Goal: Transaction & Acquisition: Subscribe to service/newsletter

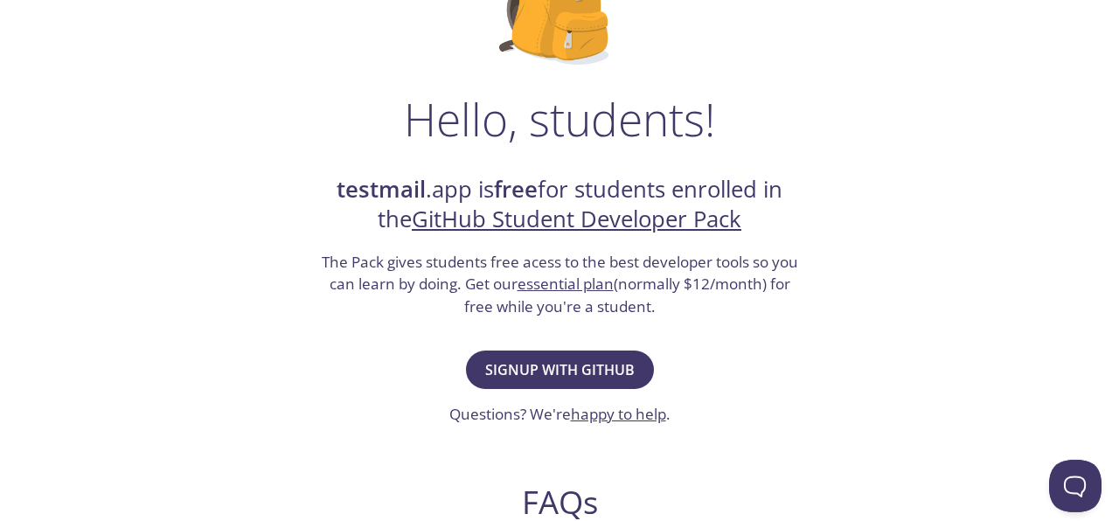
scroll to position [206, 0]
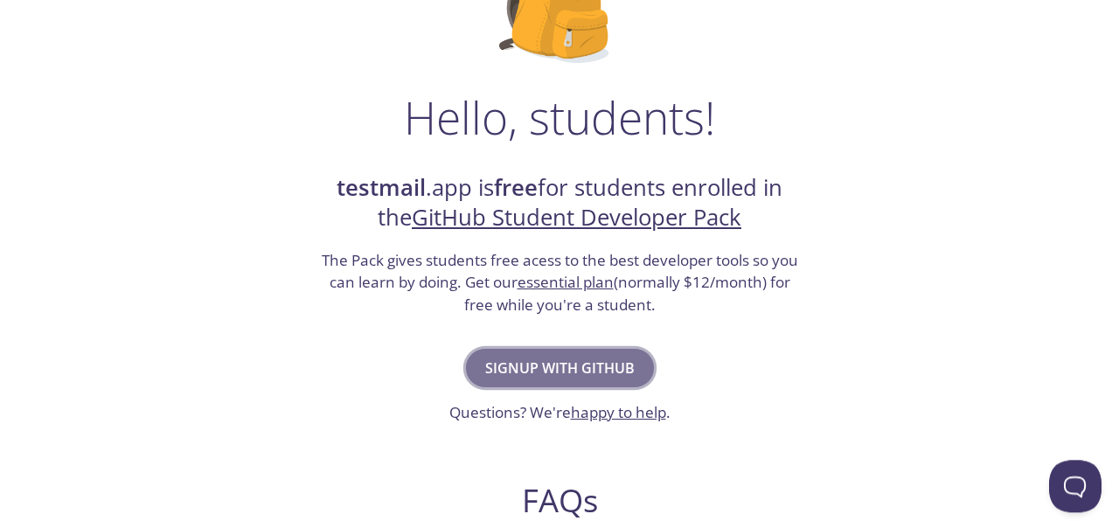
click at [575, 364] on span "Signup with GitHub" at bounding box center [560, 368] width 150 height 24
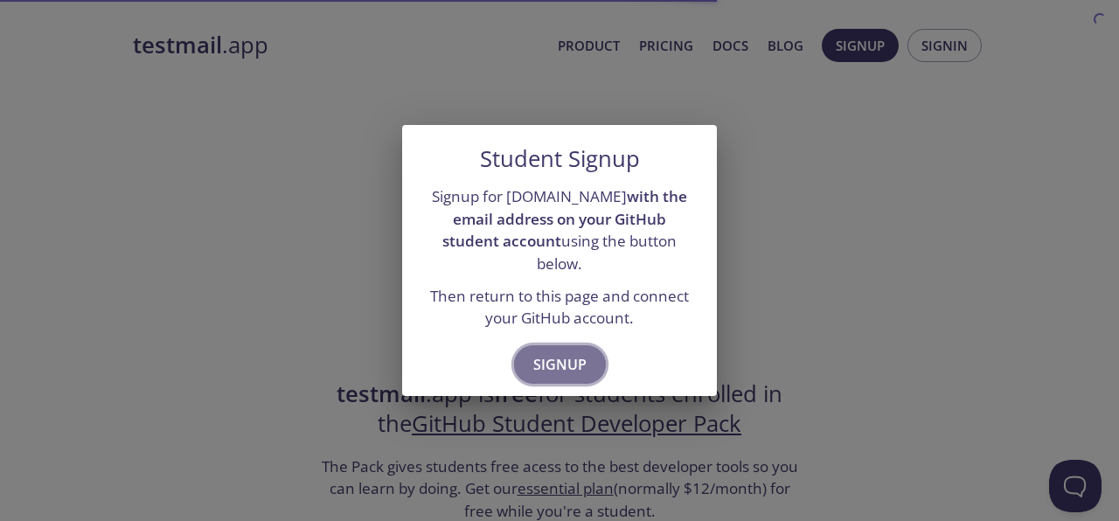
click at [573, 354] on span "Signup" at bounding box center [560, 364] width 53 height 24
click at [552, 345] on button "Signup" at bounding box center [560, 364] width 92 height 38
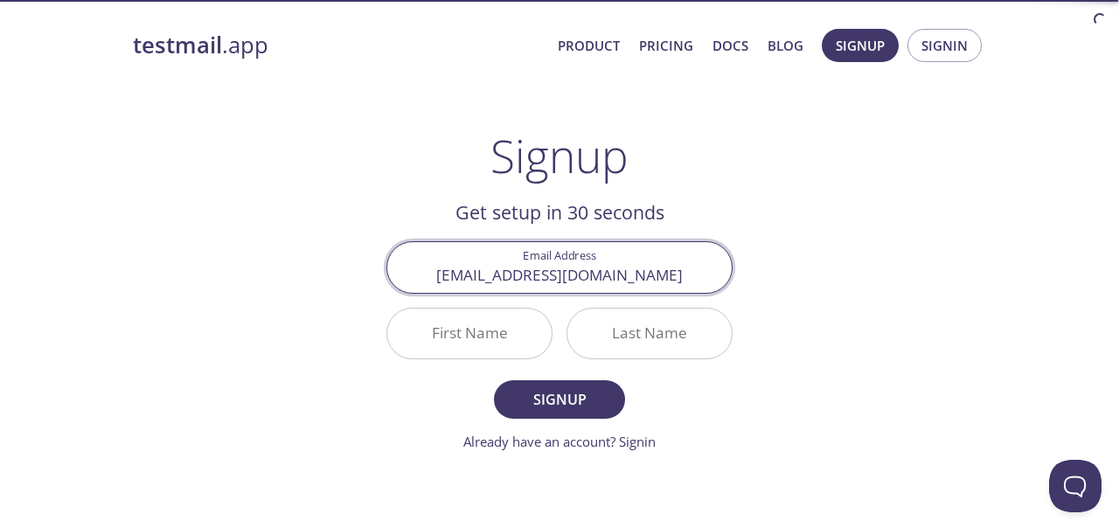
type input "[EMAIL_ADDRESS][DOMAIN_NAME]"
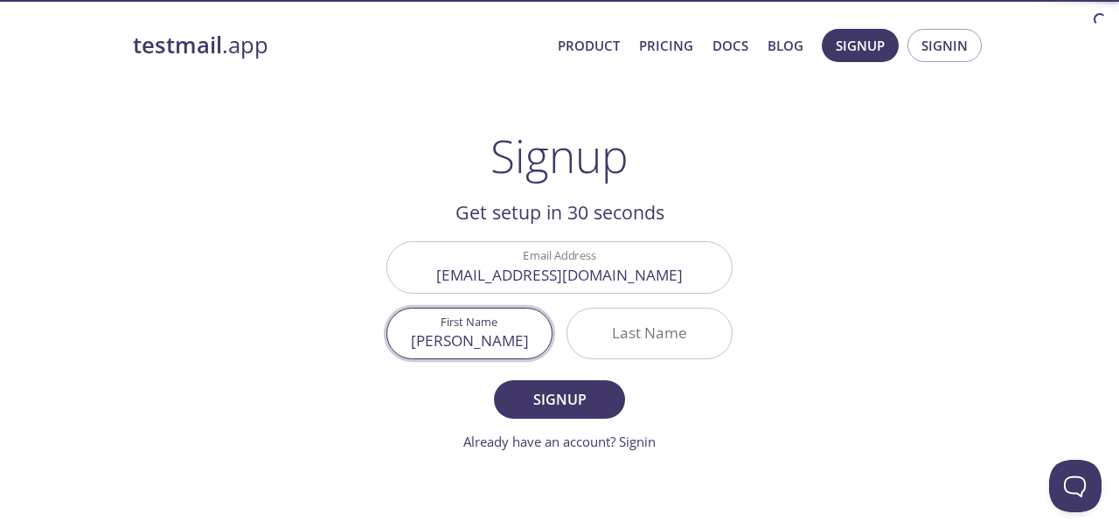
type input "[PERSON_NAME]"
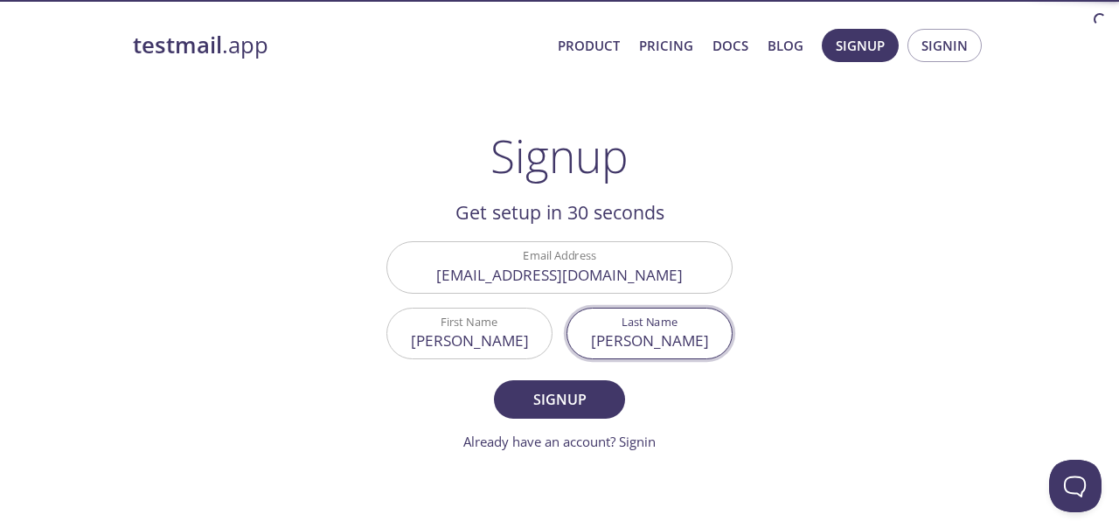
type input "[PERSON_NAME]"
click at [494, 380] on button "Signup" at bounding box center [559, 399] width 131 height 38
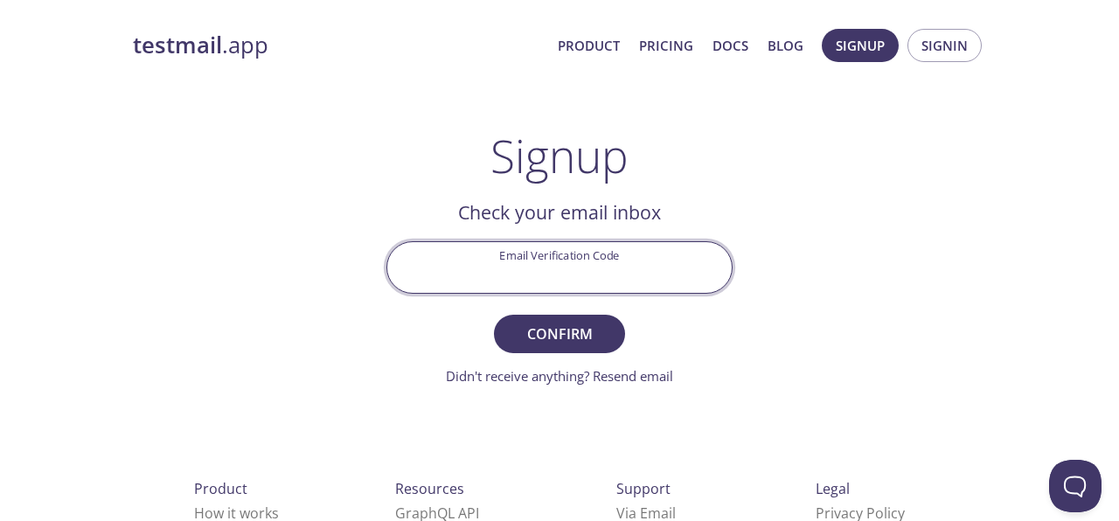
click at [525, 249] on input "Email Verification Code" at bounding box center [559, 267] width 345 height 50
paste input "FA8ENDX"
type input "FA8ENDX"
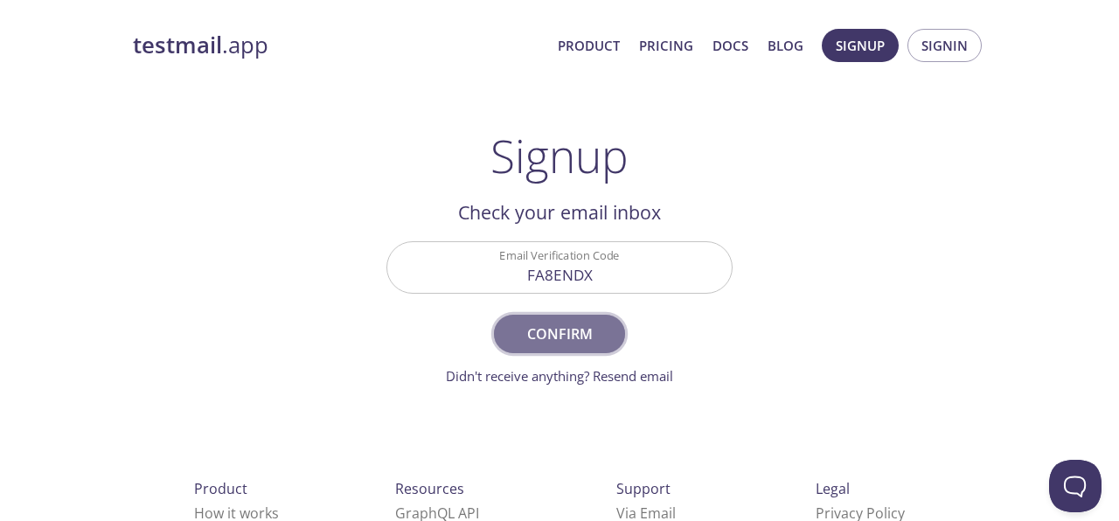
click at [579, 342] on span "Confirm" at bounding box center [559, 334] width 93 height 24
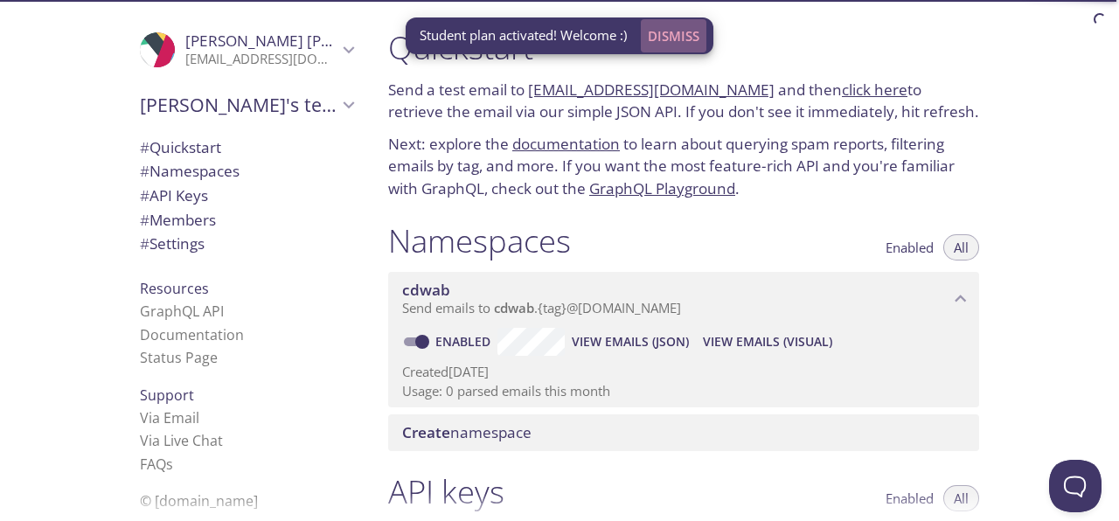
click at [684, 38] on span "Dismiss" at bounding box center [674, 35] width 52 height 23
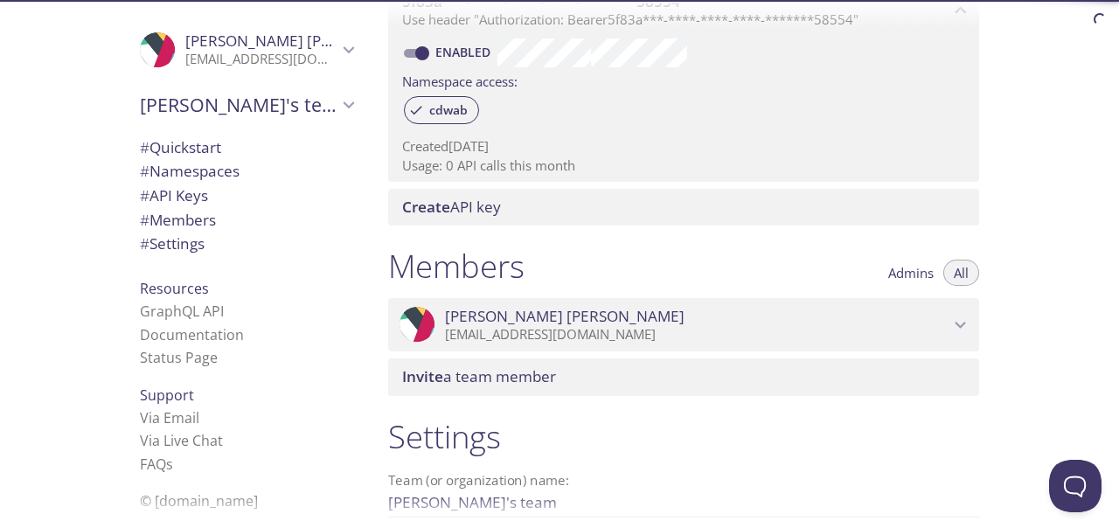
scroll to position [722, 0]
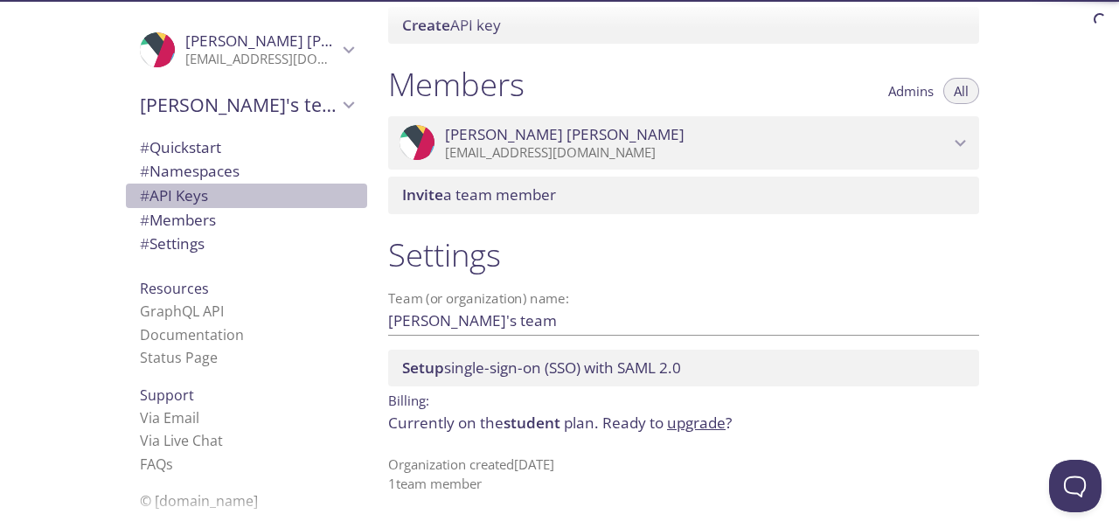
click at [225, 192] on span "# API Keys" at bounding box center [246, 196] width 213 height 23
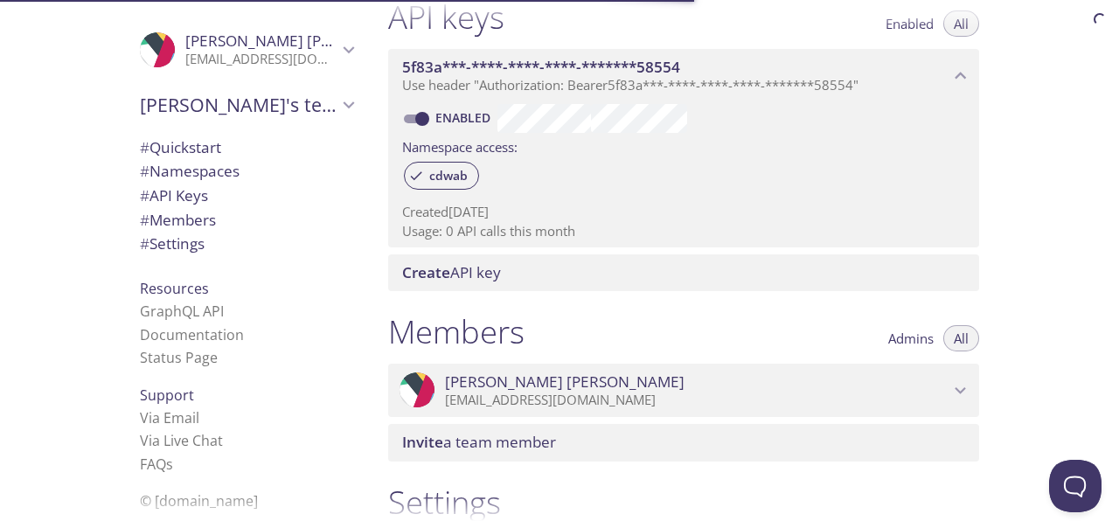
scroll to position [472, 0]
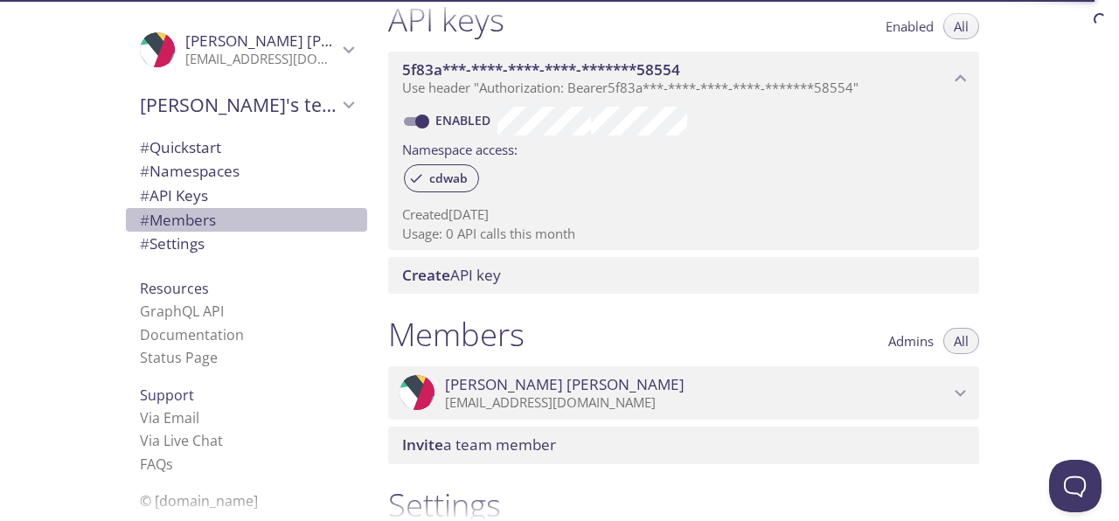
click at [242, 224] on span "# Members" at bounding box center [246, 220] width 213 height 23
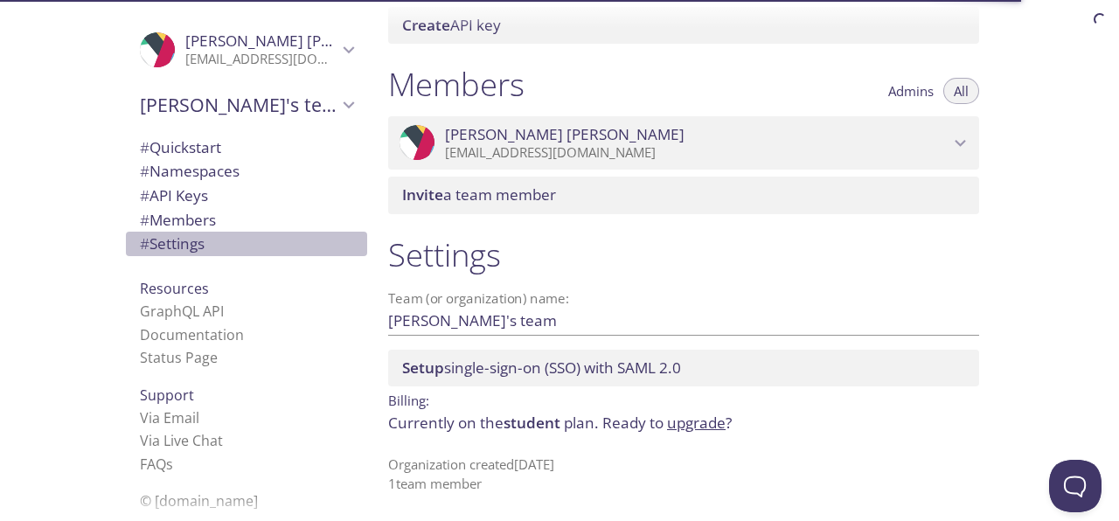
click at [249, 239] on span "# Settings" at bounding box center [246, 244] width 213 height 23
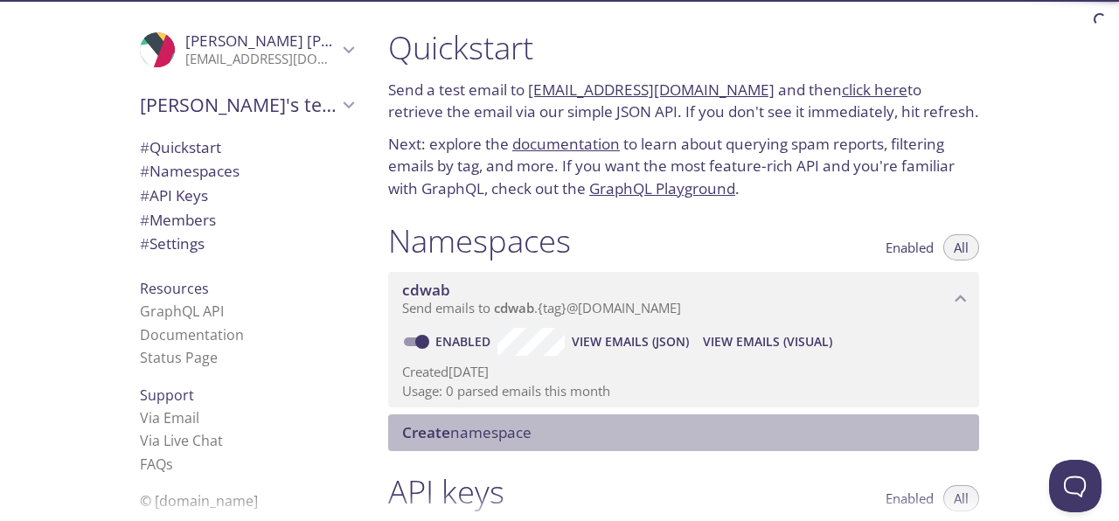
click at [488, 447] on div "Create namespace" at bounding box center [683, 433] width 591 height 37
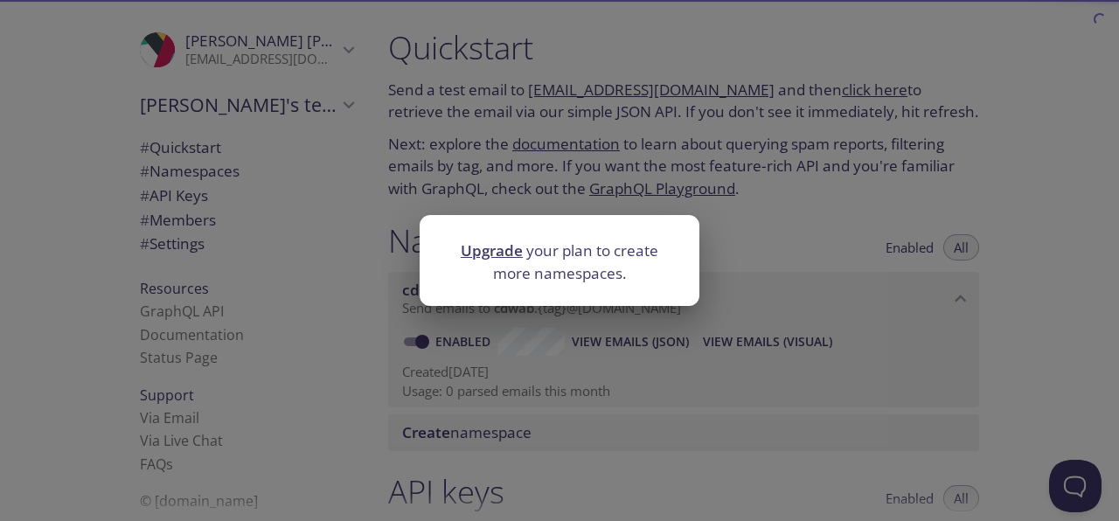
click at [676, 171] on div "Upgrade your plan to create more namespaces." at bounding box center [559, 260] width 1119 height 521
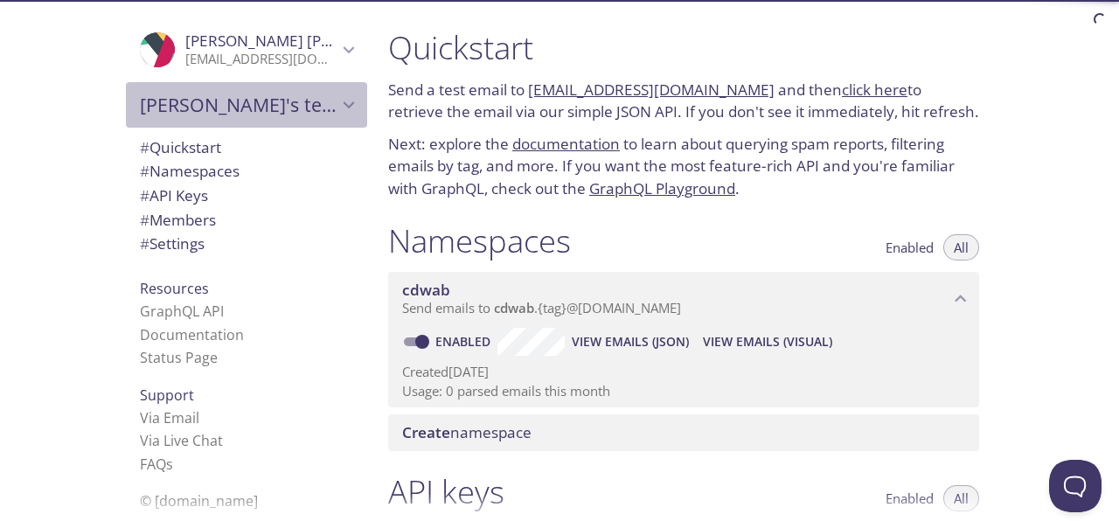
click at [256, 95] on span "Jonathan's team" at bounding box center [239, 105] width 198 height 24
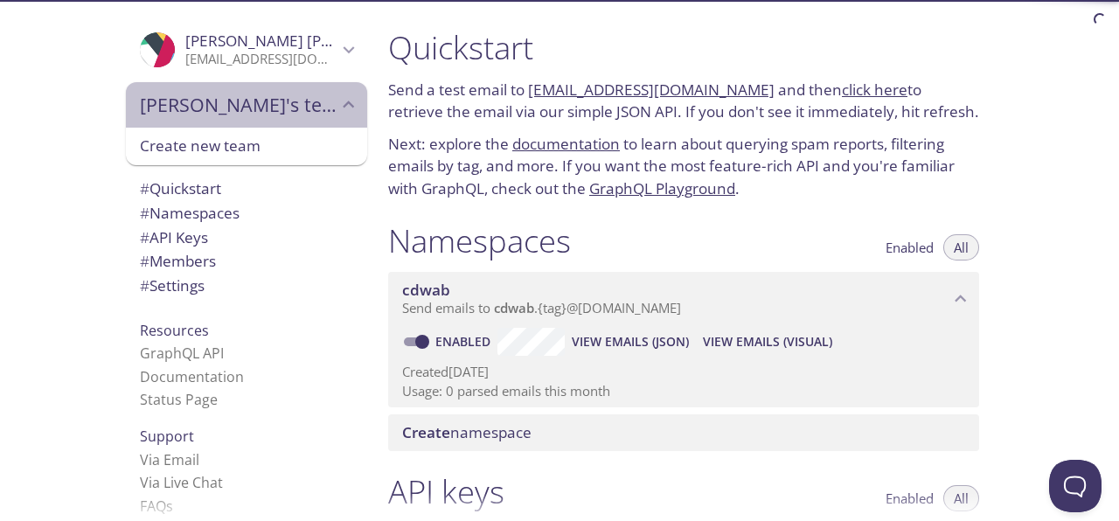
click at [268, 109] on span "Jonathan's team" at bounding box center [239, 105] width 198 height 24
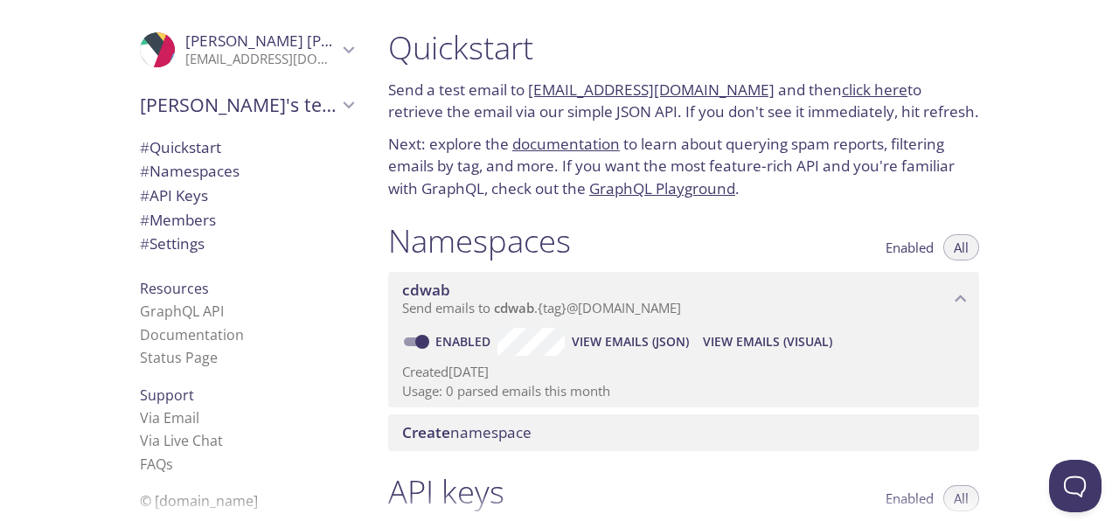
click at [1103, 17] on div at bounding box center [559, 14] width 1119 height 28
click at [858, 88] on link "click here" at bounding box center [875, 90] width 66 height 20
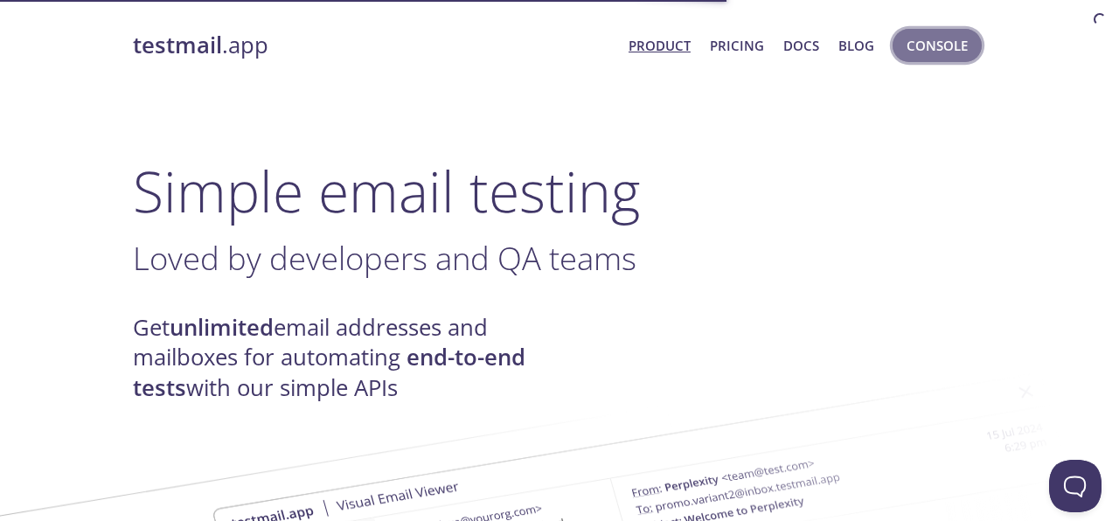
click at [958, 58] on button "Console" at bounding box center [937, 45] width 89 height 33
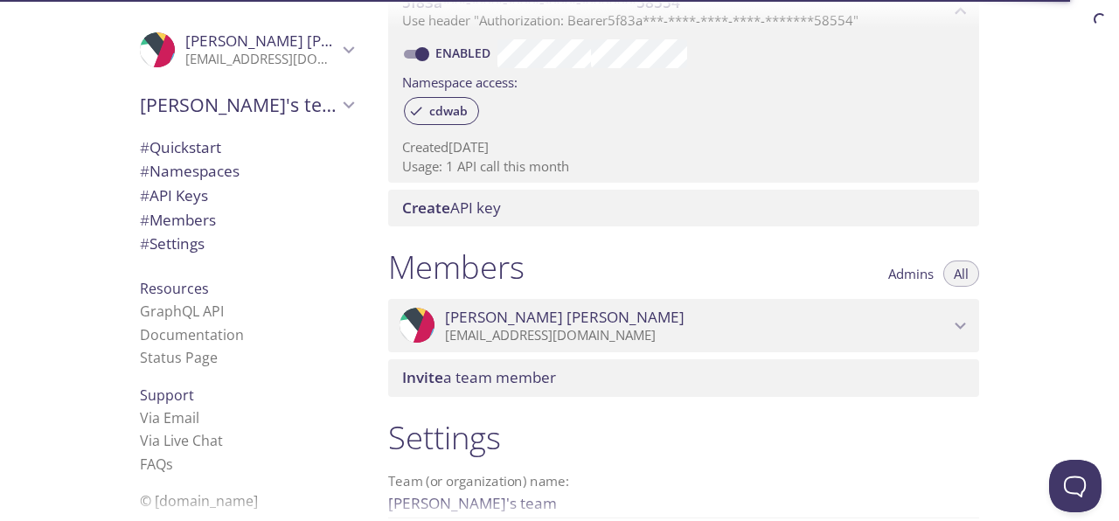
scroll to position [722, 0]
